Goal: Navigation & Orientation: Understand site structure

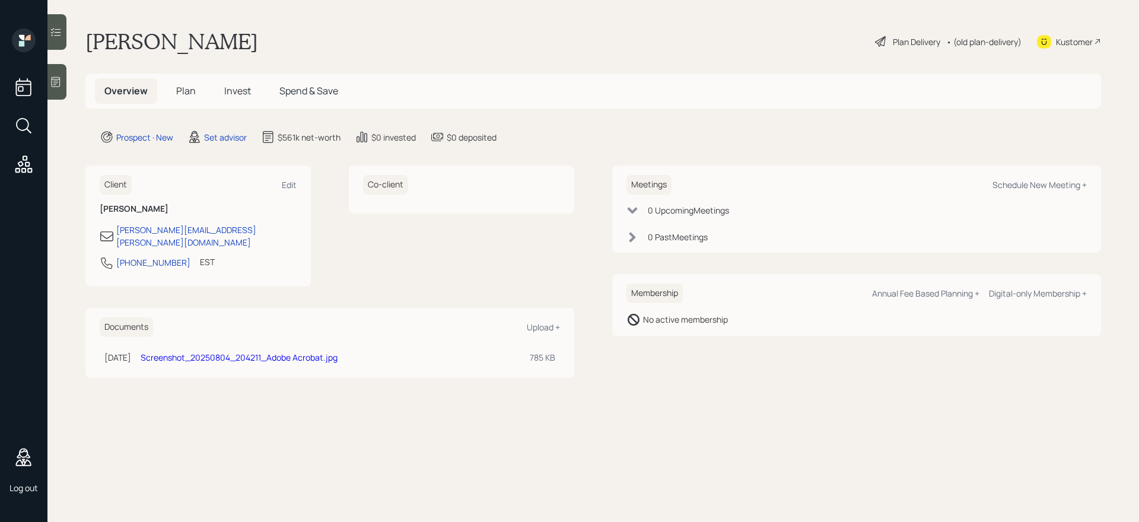
click at [182, 90] on span "Plan" at bounding box center [186, 90] width 20 height 13
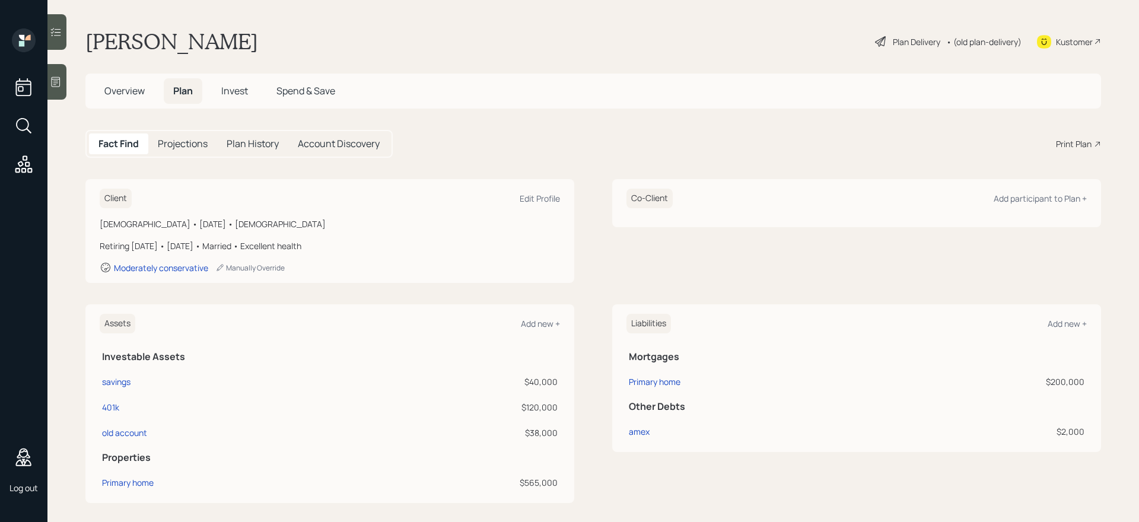
click at [244, 91] on span "Invest" at bounding box center [234, 90] width 27 height 13
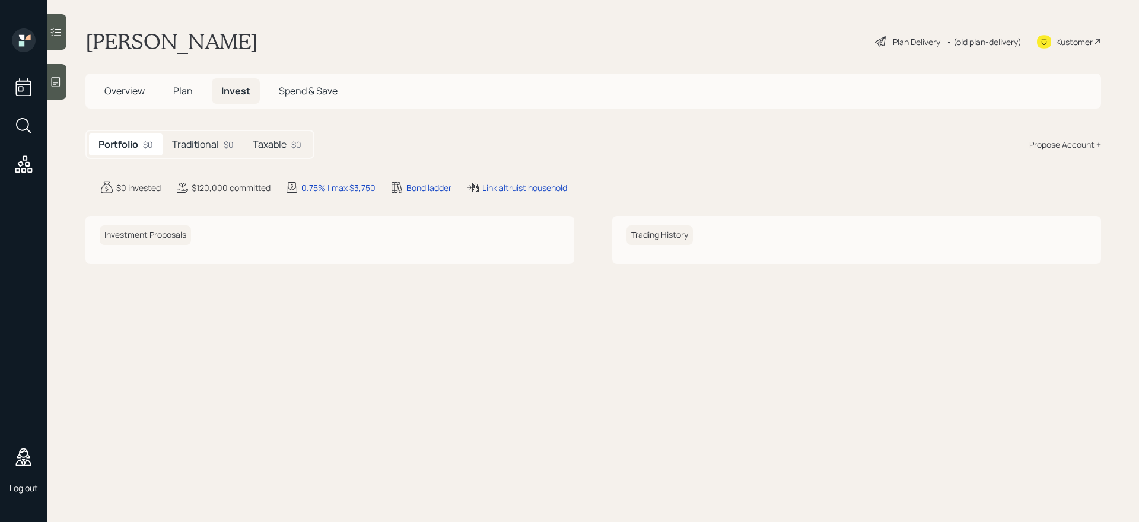
click at [183, 85] on span "Plan" at bounding box center [183, 90] width 20 height 13
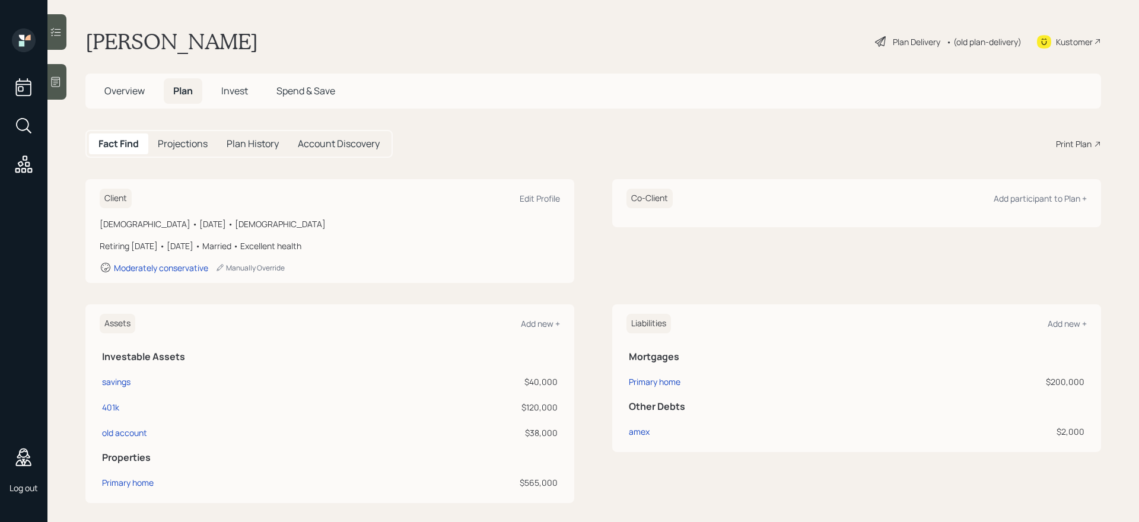
click at [228, 87] on span "Invest" at bounding box center [234, 90] width 27 height 13
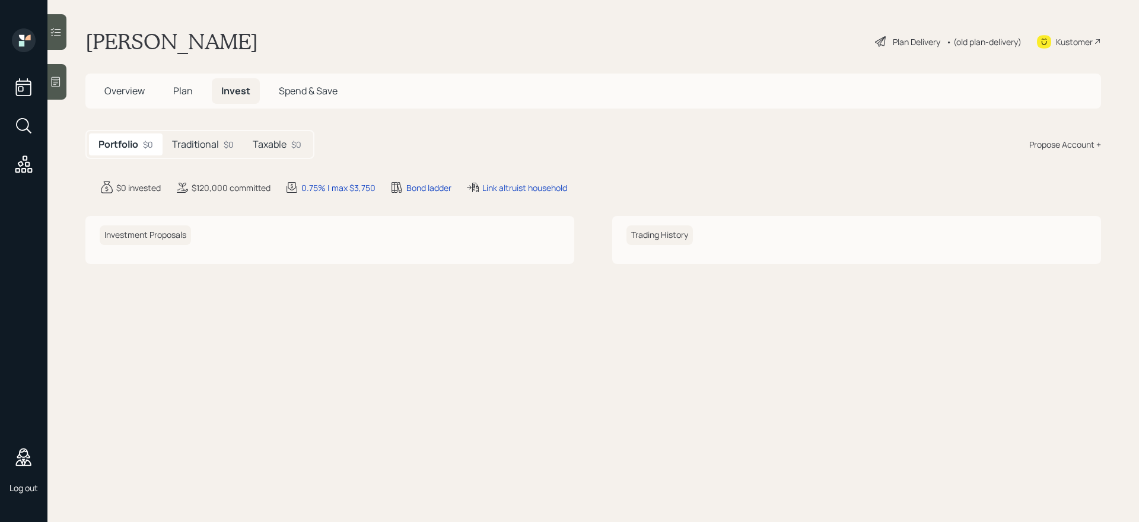
click at [305, 91] on span "Spend & Save" at bounding box center [308, 90] width 59 height 13
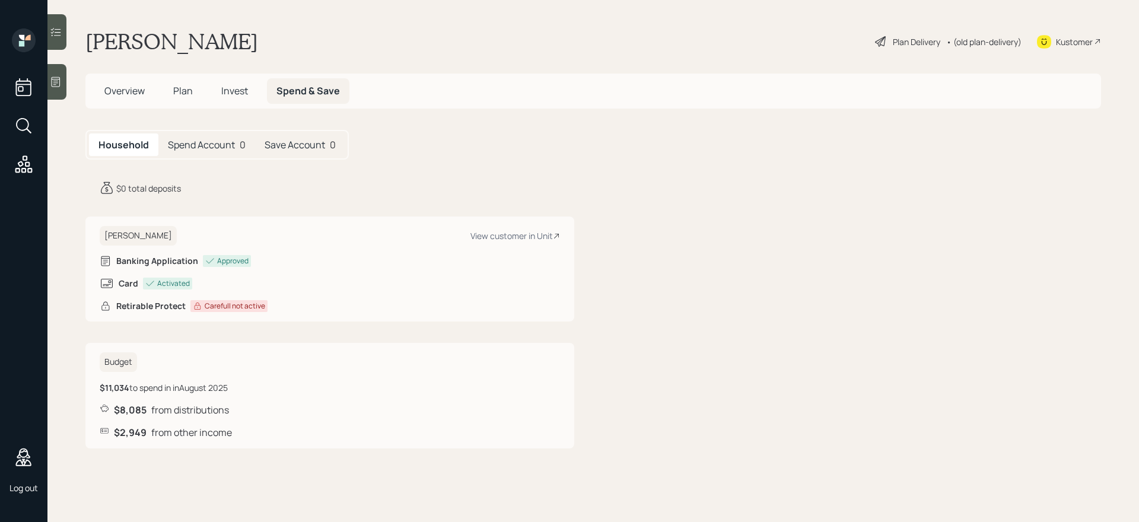
click at [122, 93] on span "Overview" at bounding box center [124, 90] width 40 height 13
